Goal: Browse casually: Explore the website without a specific task or goal

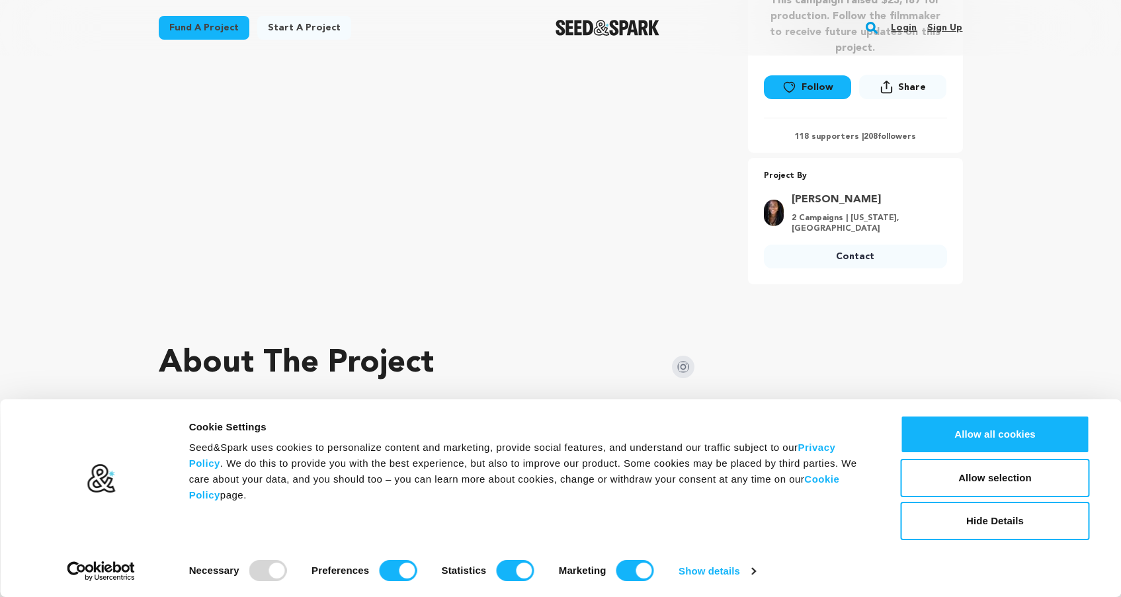
scroll to position [377, 0]
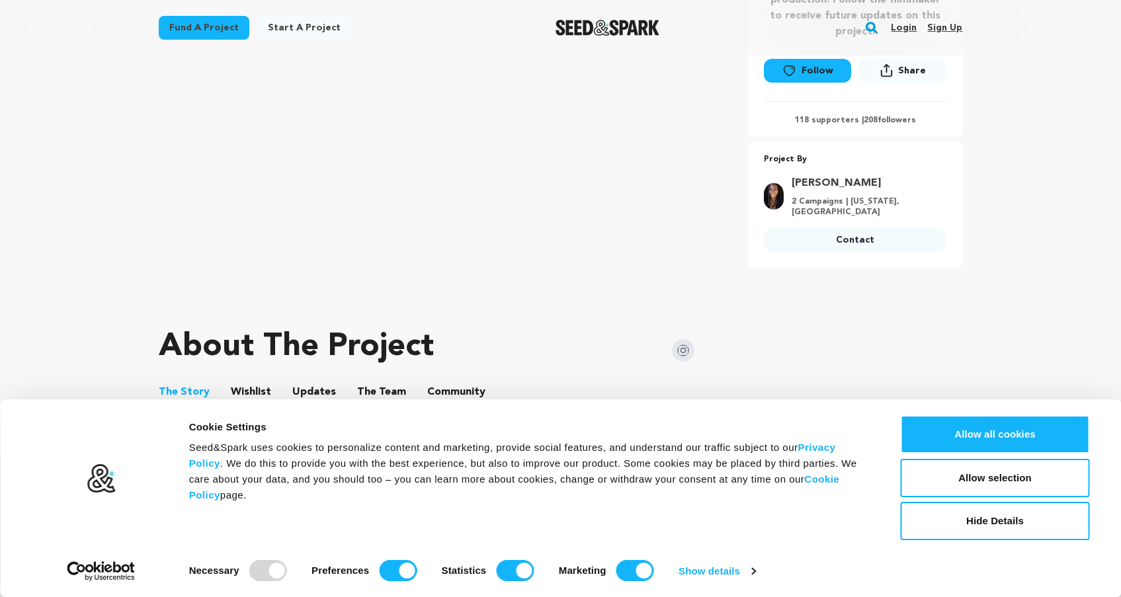
click at [868, 179] on link "Allison Oddman" at bounding box center [866, 183] width 148 height 16
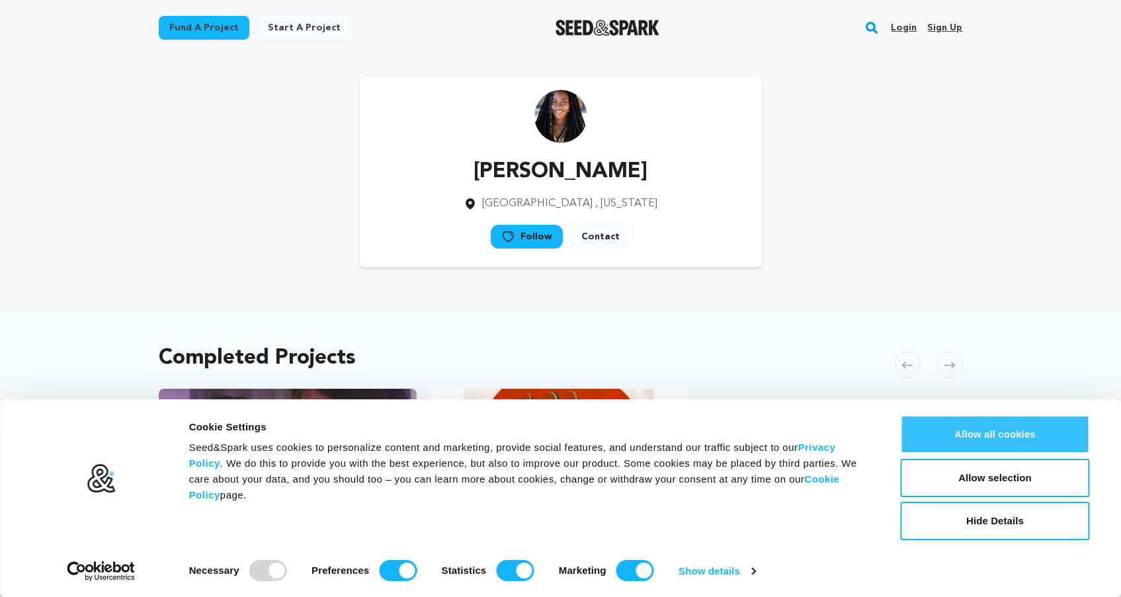
click at [1002, 444] on button "Allow all cookies" at bounding box center [995, 434] width 189 height 38
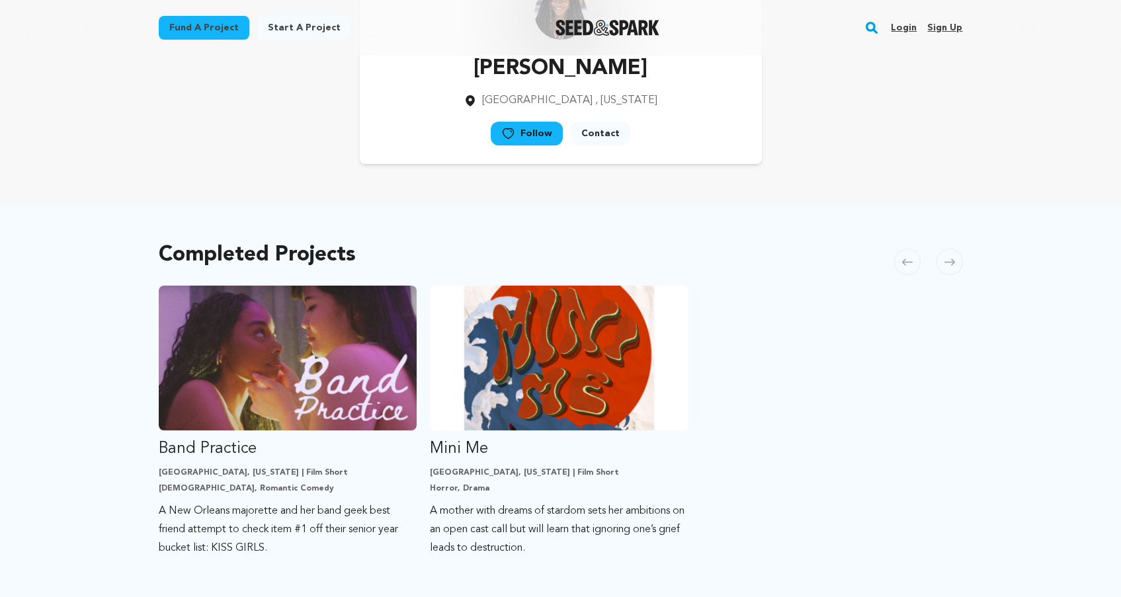
scroll to position [197, 0]
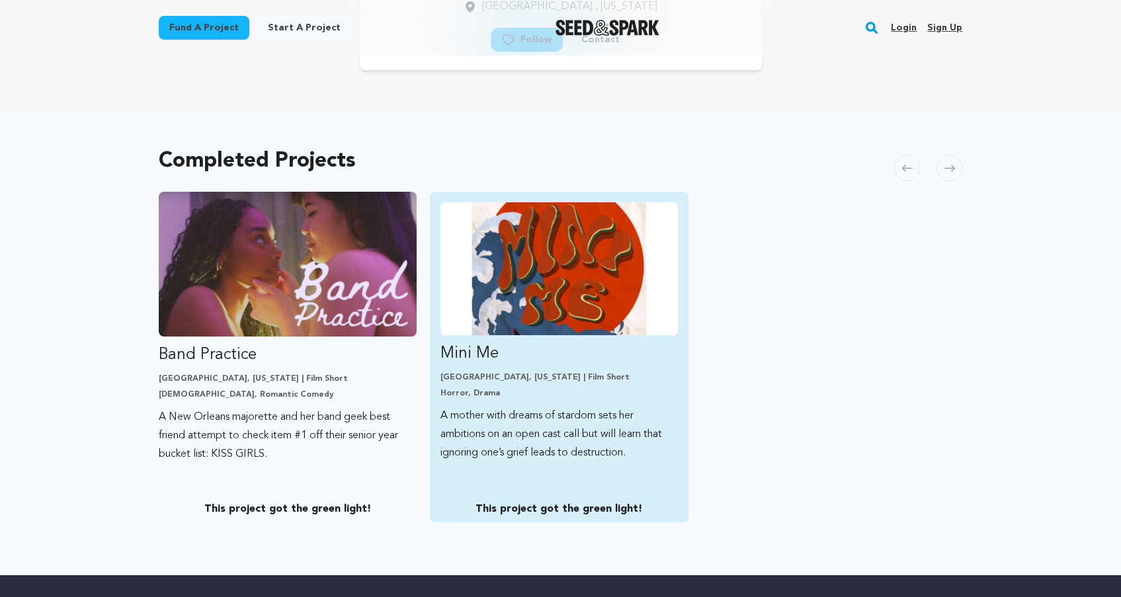
click at [612, 306] on img "Fund Mini Me" at bounding box center [559, 268] width 237 height 133
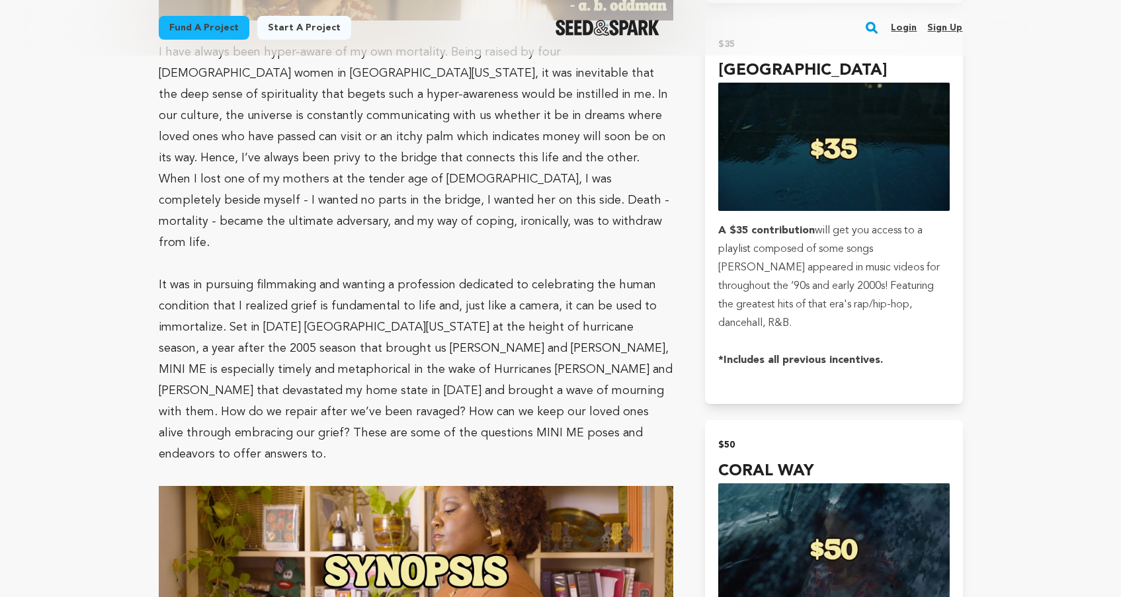
scroll to position [890, 0]
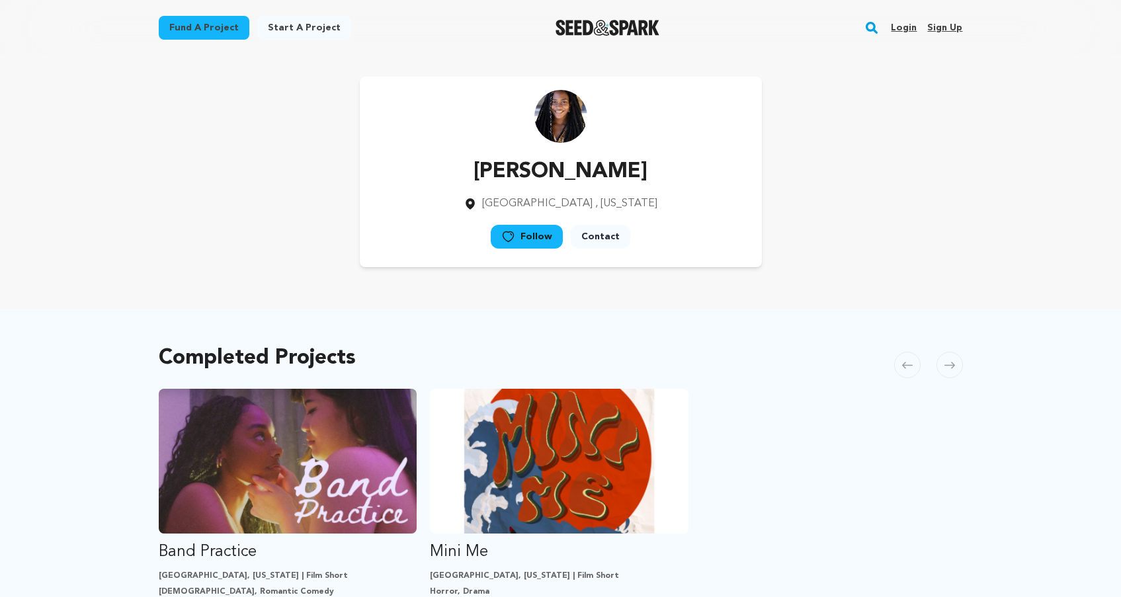
scroll to position [197, 0]
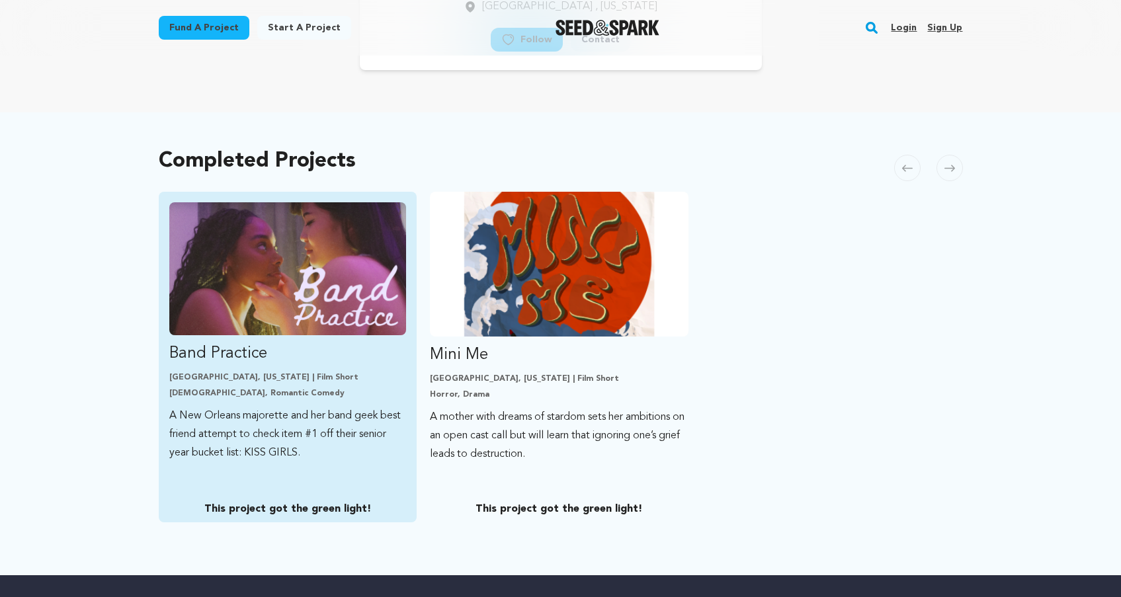
click at [352, 256] on img "Fund Band Practice" at bounding box center [287, 268] width 237 height 133
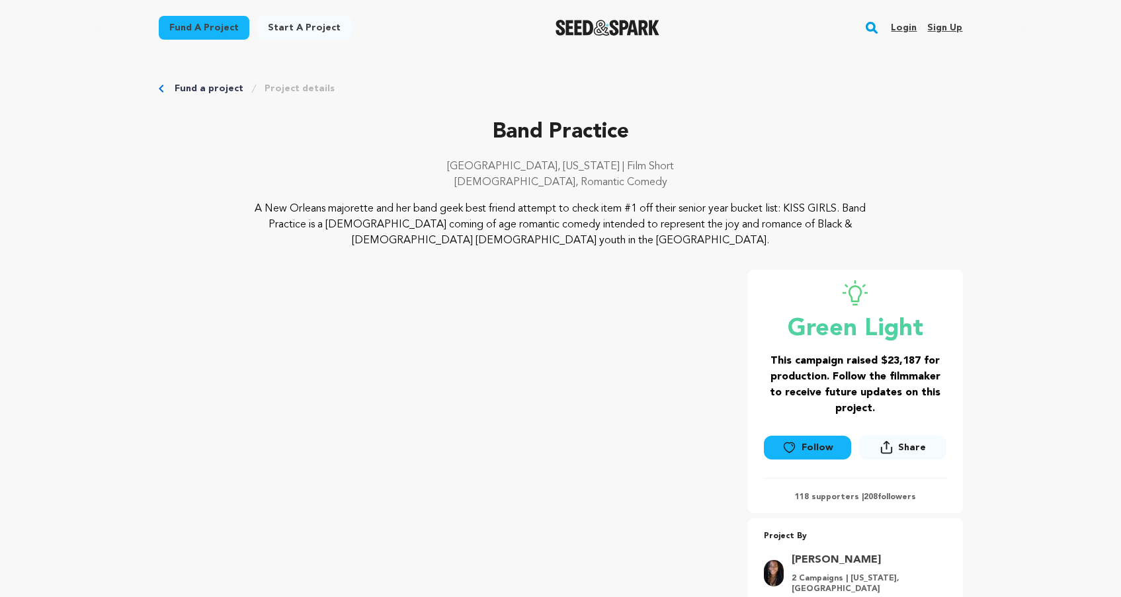
click at [600, 32] on img "Seed&Spark Homepage" at bounding box center [608, 28] width 104 height 16
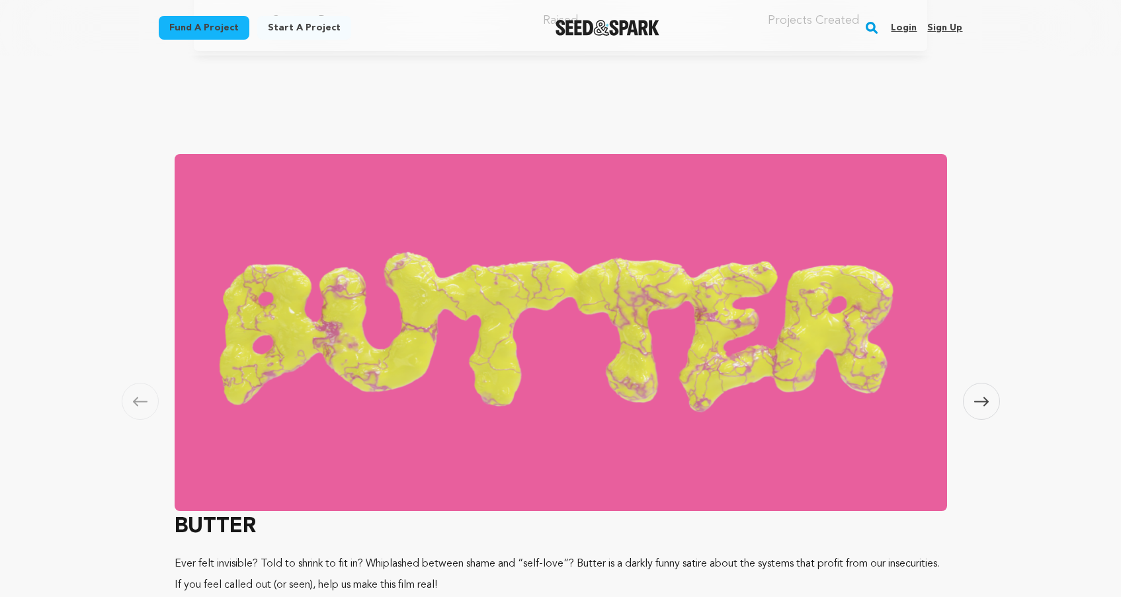
scroll to position [878, 0]
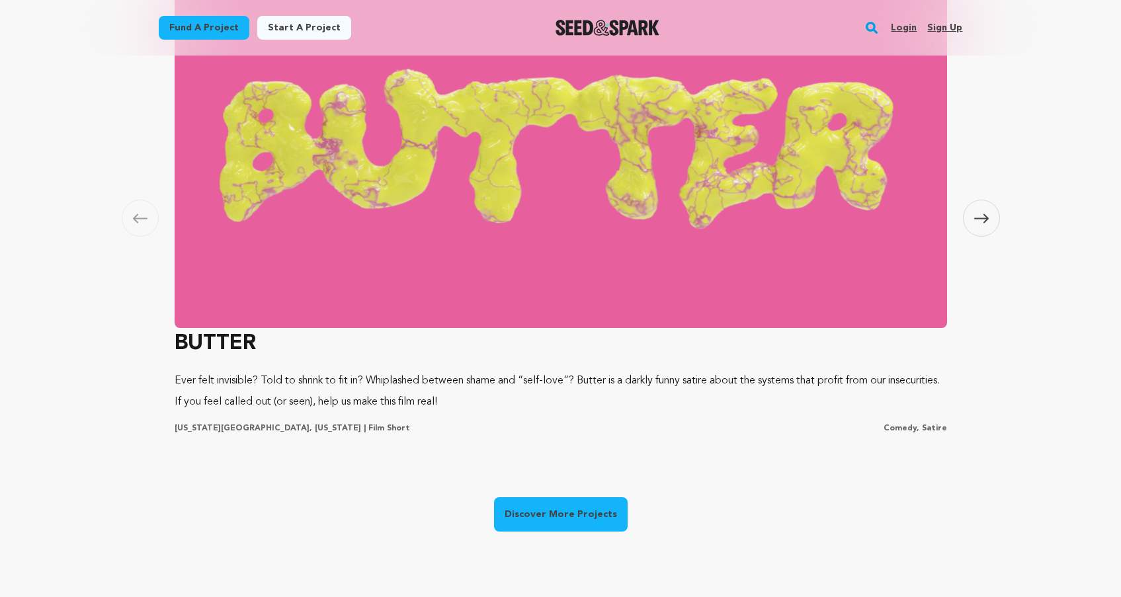
click at [531, 265] on img at bounding box center [561, 149] width 773 height 357
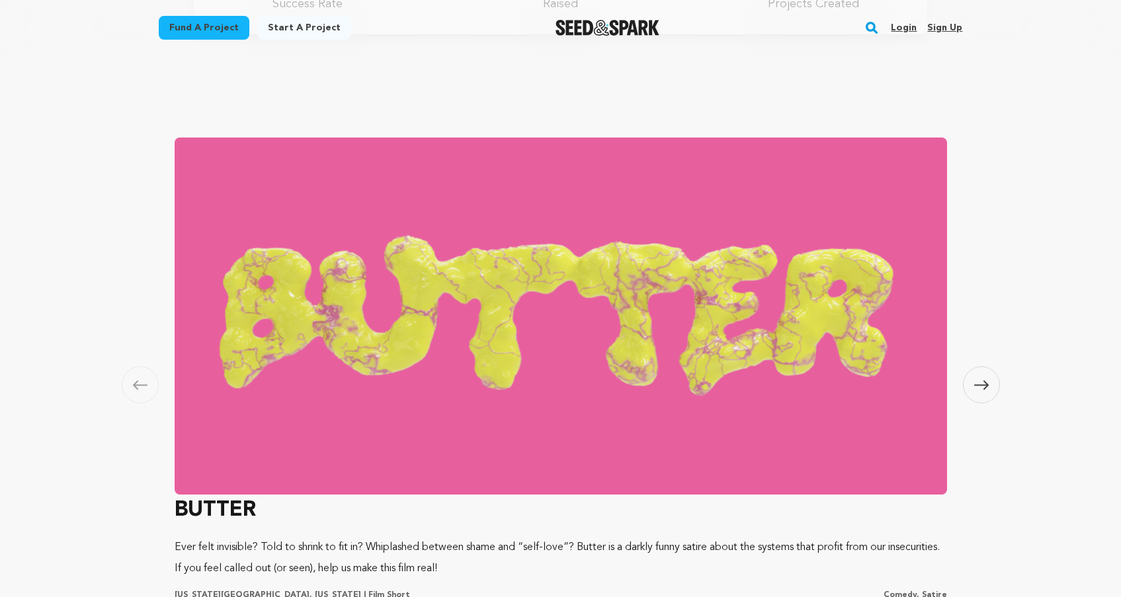
scroll to position [740, 0]
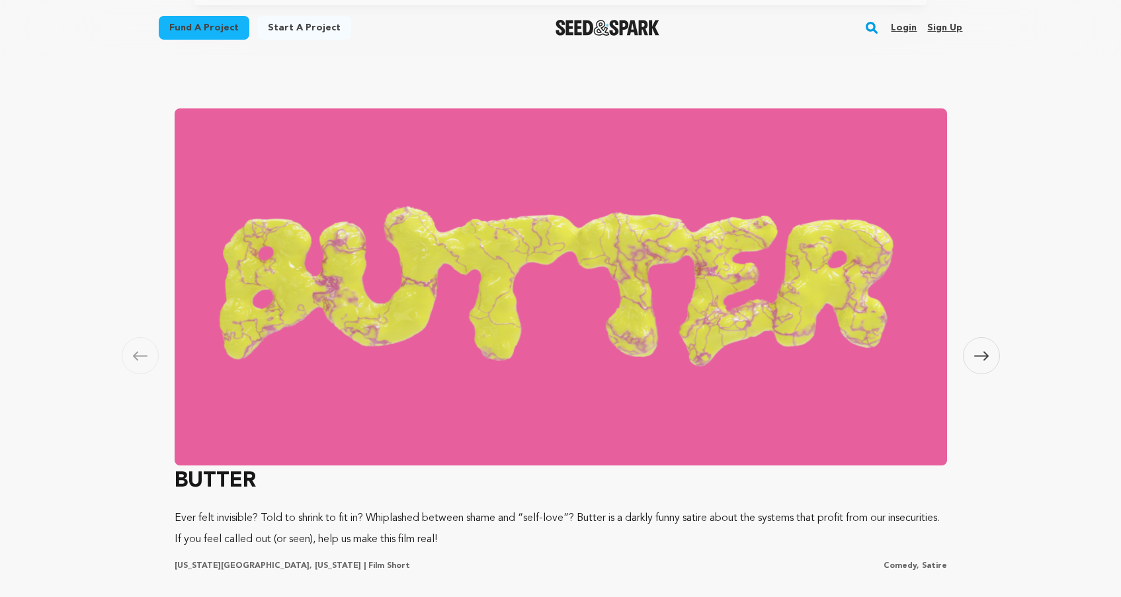
click at [986, 343] on span at bounding box center [981, 355] width 37 height 37
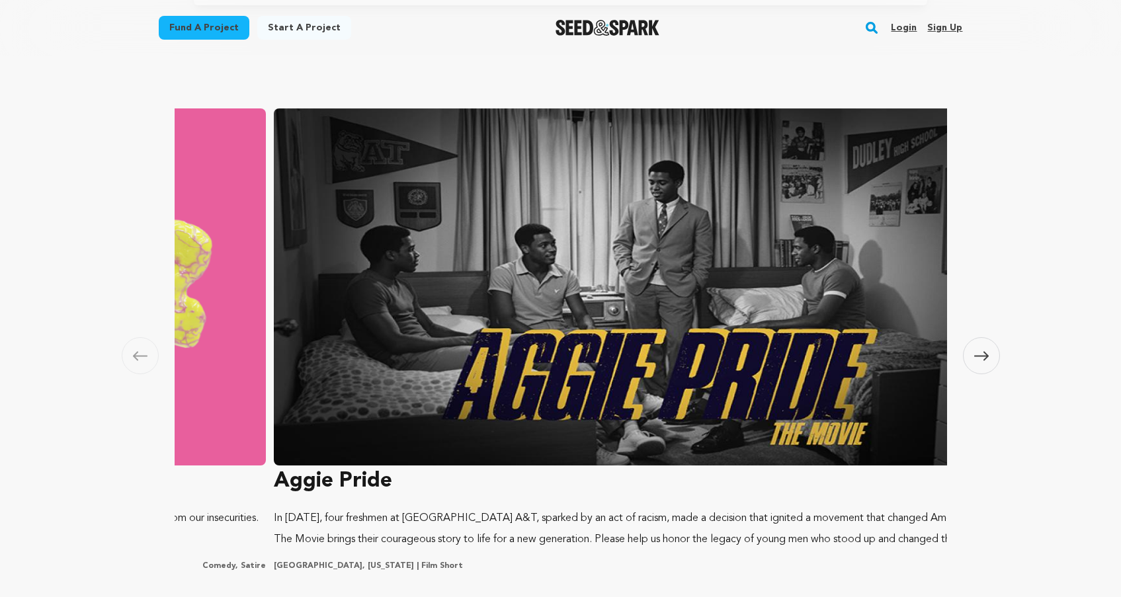
scroll to position [0, 781]
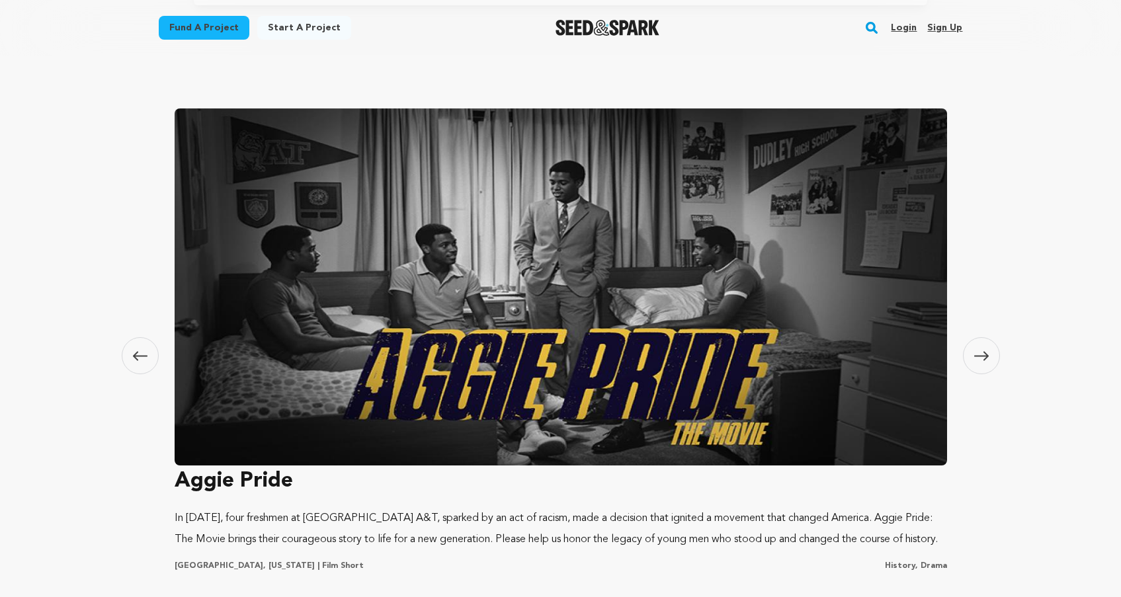
click at [700, 400] on img at bounding box center [561, 286] width 773 height 357
click at [987, 364] on span at bounding box center [981, 355] width 37 height 37
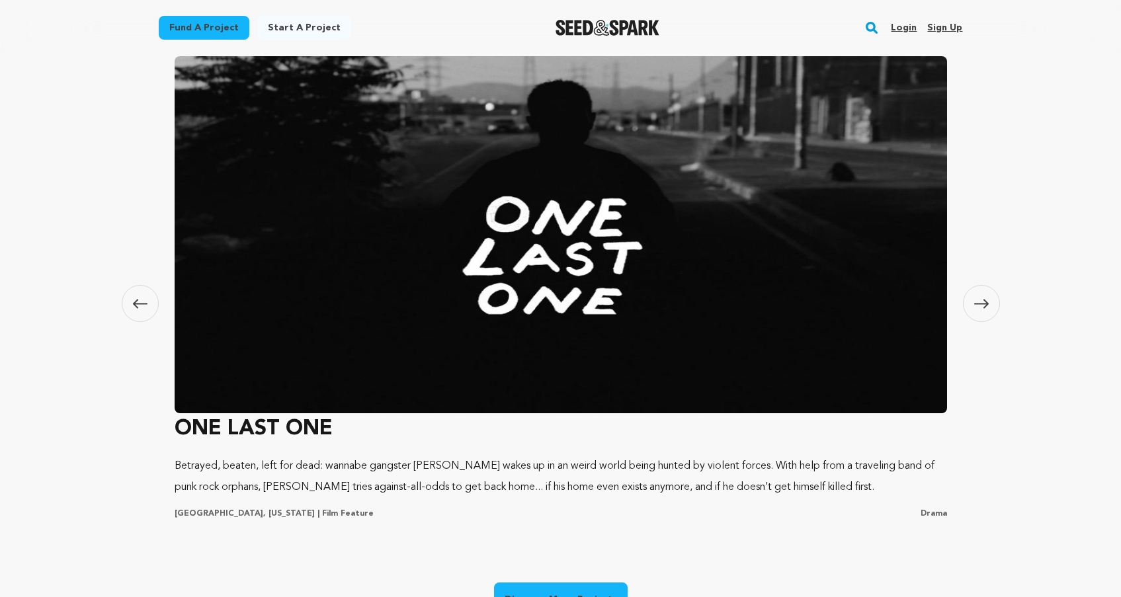
scroll to position [806, 0]
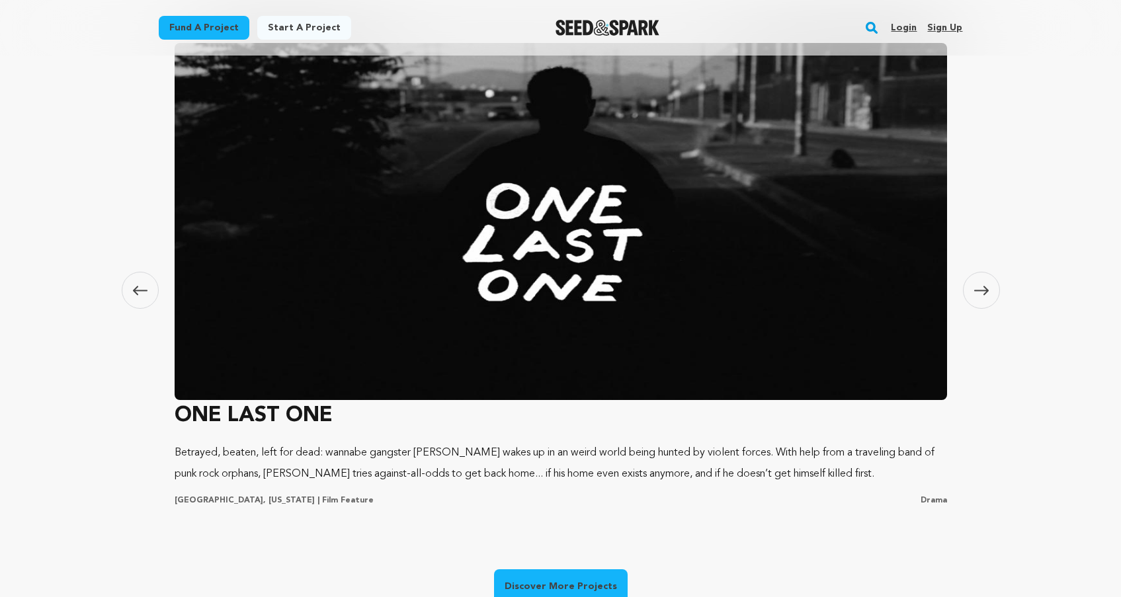
click at [580, 353] on img at bounding box center [561, 221] width 773 height 357
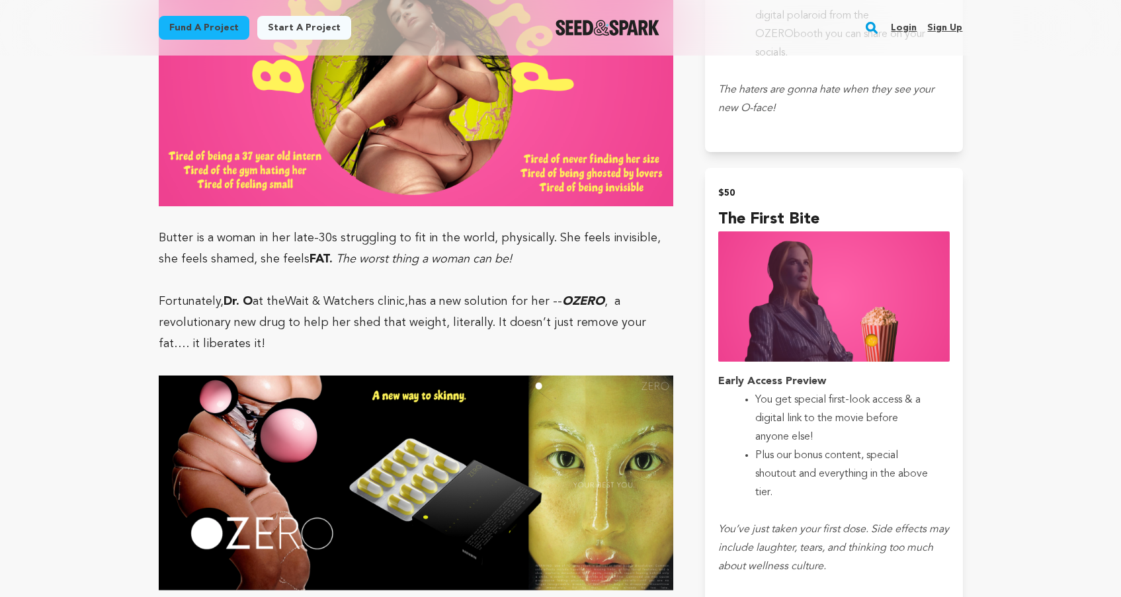
scroll to position [1281, 0]
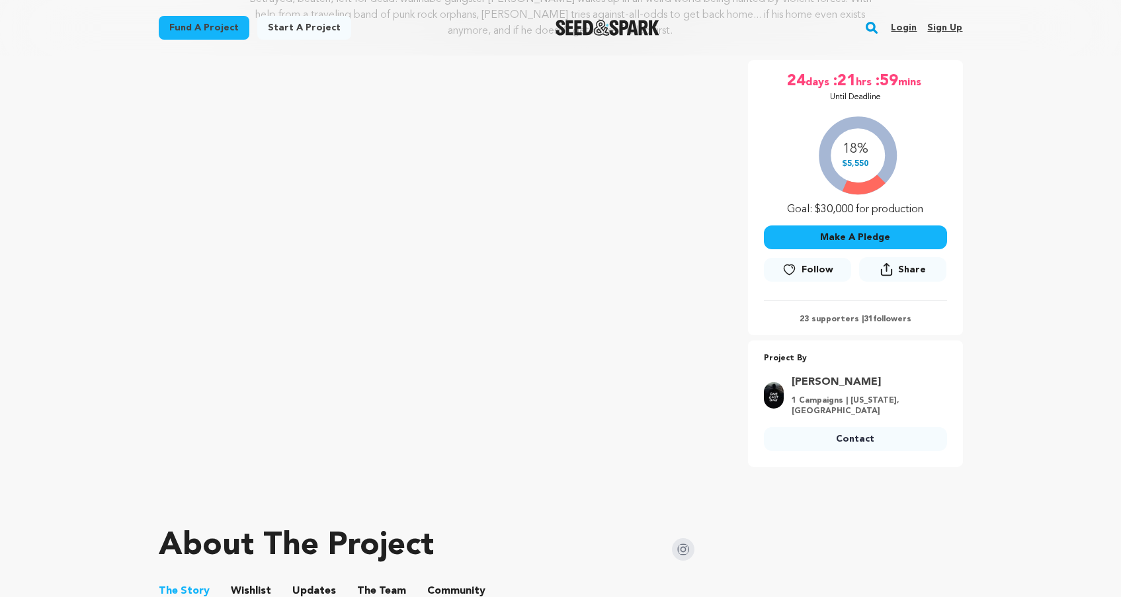
scroll to position [225, 0]
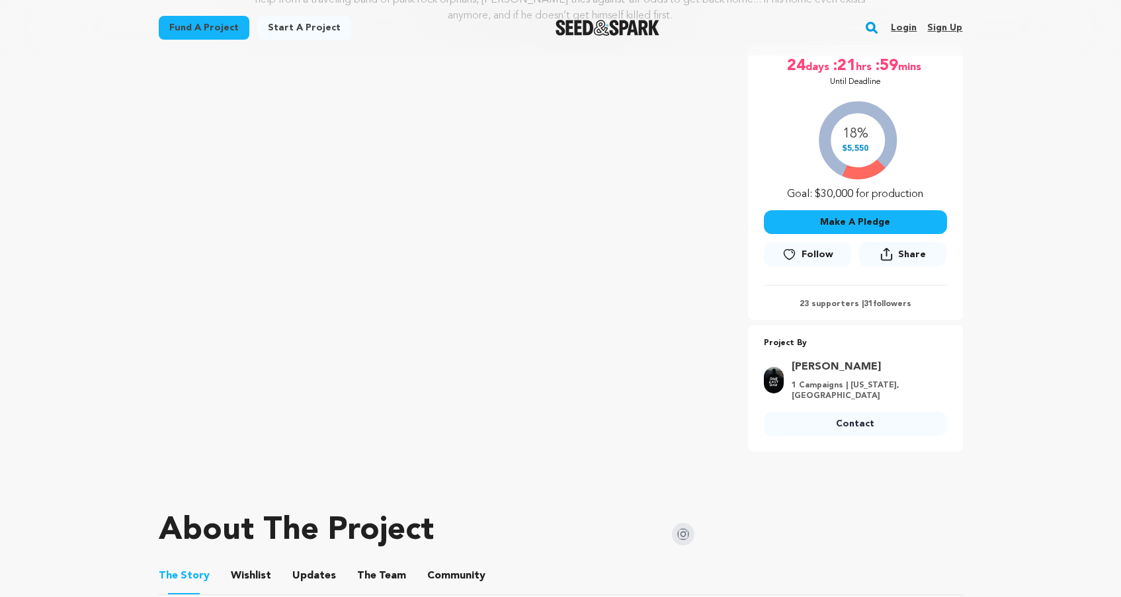
click at [736, 4] on div "Fund a project Start a project Search Login Sign up Start a project" at bounding box center [561, 28] width 847 height 56
